Goal: Task Accomplishment & Management: Manage account settings

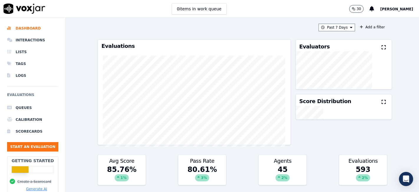
click at [23, 42] on li "Interactions" at bounding box center [32, 40] width 51 height 12
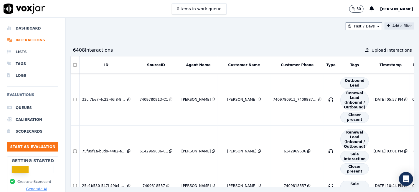
click at [387, 27] on icon at bounding box center [388, 26] width 3 height 4
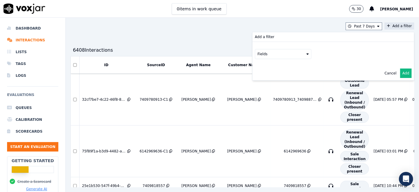
click at [255, 56] on button "Fields" at bounding box center [283, 54] width 57 height 10
click at [265, 77] on div "sourceIdentifier" at bounding box center [279, 78] width 28 height 5
click at [341, 53] on button at bounding box center [356, 53] width 85 height 9
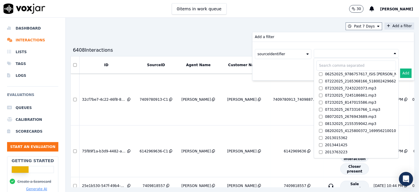
click at [317, 63] on input "text" at bounding box center [357, 65] width 80 height 10
paste input "2162530707"
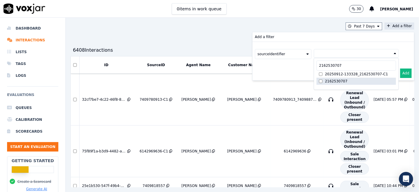
type input "2162530707"
click at [328, 80] on div "2162530707" at bounding box center [336, 81] width 22 height 5
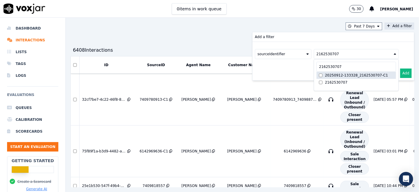
click at [330, 75] on div "20250912-133328_2162530707-C1" at bounding box center [356, 75] width 63 height 5
click at [400, 73] on button "Add" at bounding box center [405, 72] width 11 height 9
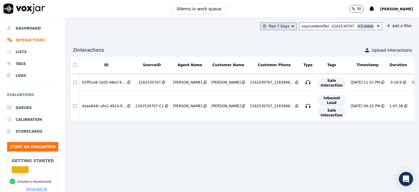
click at [284, 26] on button "Past 7 Days" at bounding box center [278, 26] width 37 height 8
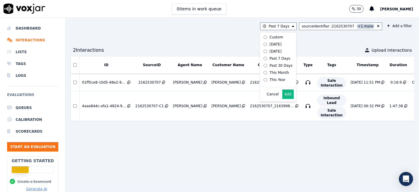
click at [271, 138] on div "ID SourceID Agent Name Customer Name Customer Phone Type Tags Timestamp Duratio…" at bounding box center [242, 121] width 344 height 131
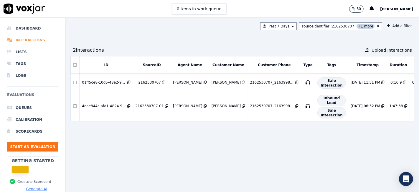
drag, startPoint x: 21, startPoint y: 27, endPoint x: 29, endPoint y: 37, distance: 13.3
click at [21, 27] on li "Dashboard" at bounding box center [32, 28] width 51 height 12
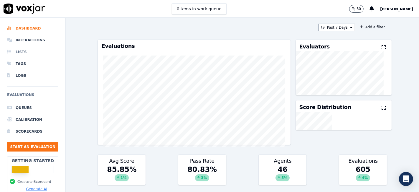
drag, startPoint x: 30, startPoint y: 44, endPoint x: 39, endPoint y: 47, distance: 9.0
click at [30, 44] on li "Interactions" at bounding box center [32, 40] width 51 height 12
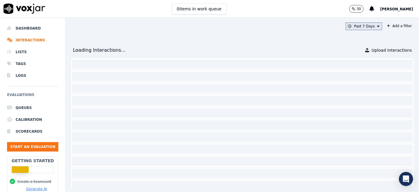
click at [352, 25] on button "Past 7 Days" at bounding box center [364, 26] width 37 height 8
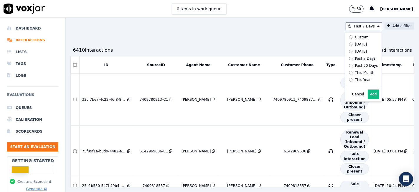
click at [385, 26] on button "Add a filter" at bounding box center [400, 25] width 30 height 7
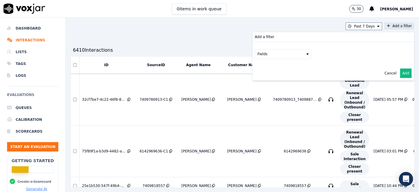
click at [276, 55] on button "Fields" at bounding box center [283, 54] width 57 height 10
click at [265, 76] on div "sourceIdentifier" at bounding box center [279, 78] width 28 height 5
click at [315, 53] on button at bounding box center [356, 53] width 85 height 9
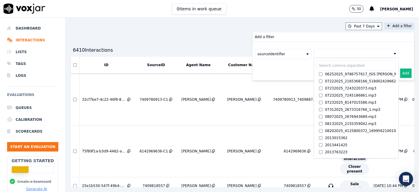
click at [317, 66] on input "text" at bounding box center [357, 65] width 80 height 10
paste input "2162530707"
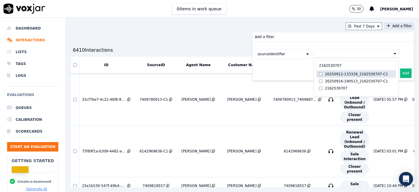
type input "2162530707"
click at [361, 75] on div "20250912-133328_2162530707-C1" at bounding box center [356, 74] width 63 height 5
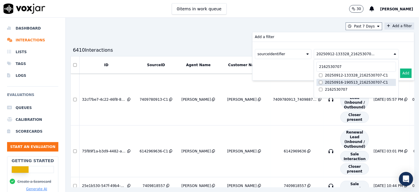
click at [358, 80] on div "20250916-190513_2162530707-C1" at bounding box center [356, 82] width 63 height 5
click at [400, 73] on button "Add" at bounding box center [405, 72] width 11 height 9
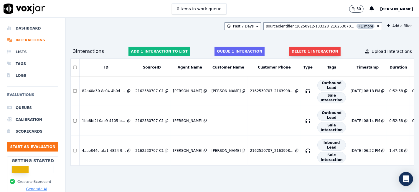
click at [304, 52] on button "Delete 1 interaction" at bounding box center [315, 51] width 51 height 9
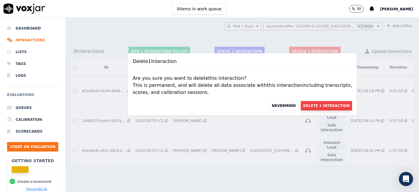
click at [313, 106] on button "Delete 1 Interaction" at bounding box center [326, 105] width 51 height 9
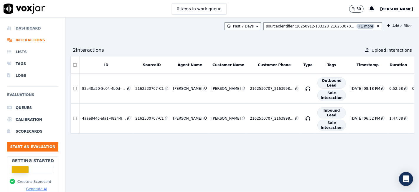
click at [19, 28] on li "Dashboard" at bounding box center [32, 28] width 51 height 12
